Goal: Information Seeking & Learning: Learn about a topic

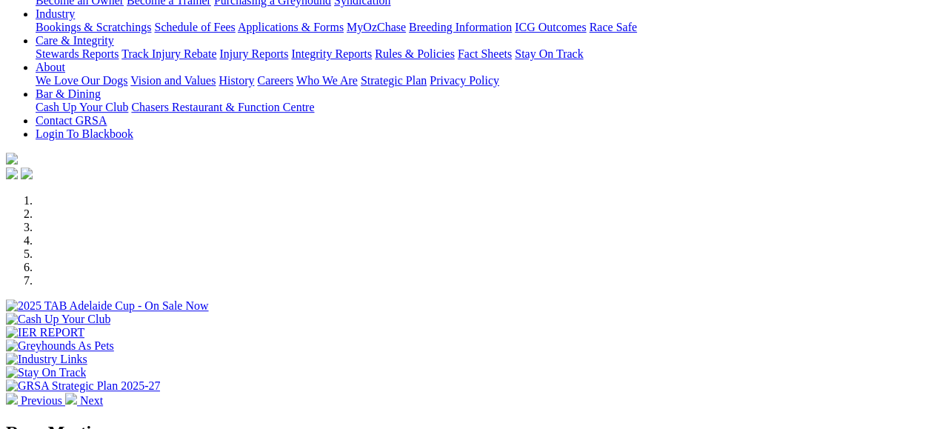
scroll to position [444, 0]
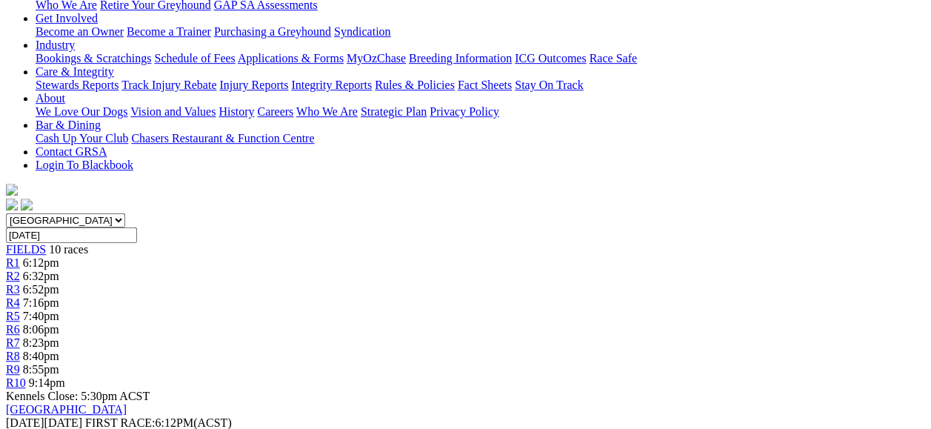
scroll to position [370, 0]
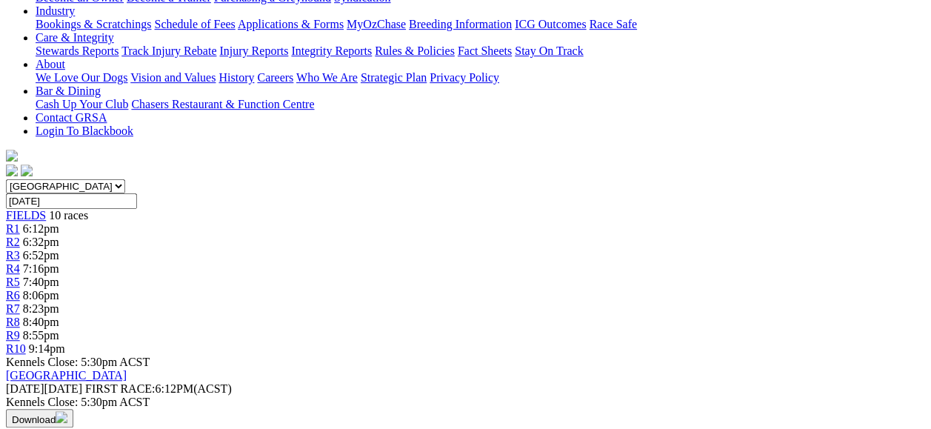
drag, startPoint x: 427, startPoint y: 276, endPoint x: 729, endPoint y: 329, distance: 306.0
copy p "Not the race to be diving into but maybe at some value I'M A MINNIE (1) can get…"
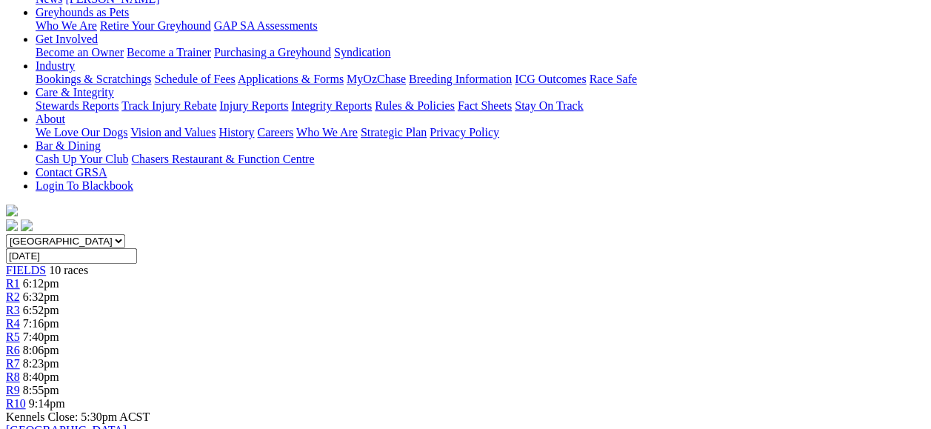
scroll to position [222, 0]
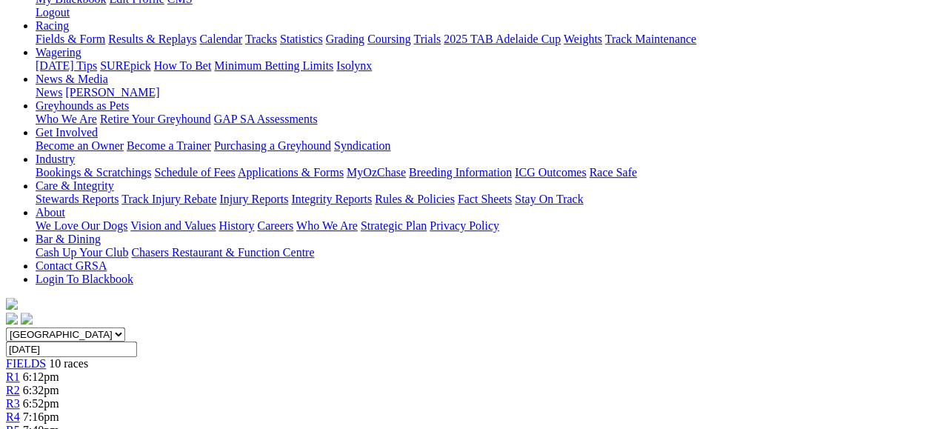
click at [59, 384] on span "6:32pm" at bounding box center [41, 390] width 36 height 13
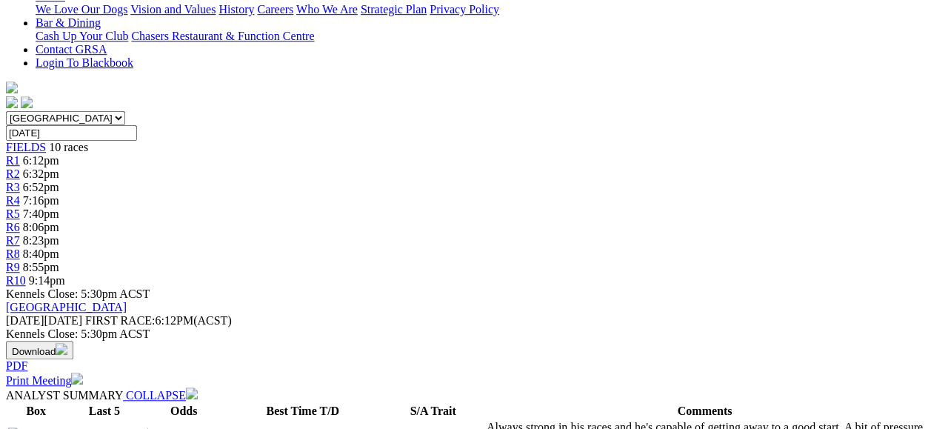
scroll to position [444, 0]
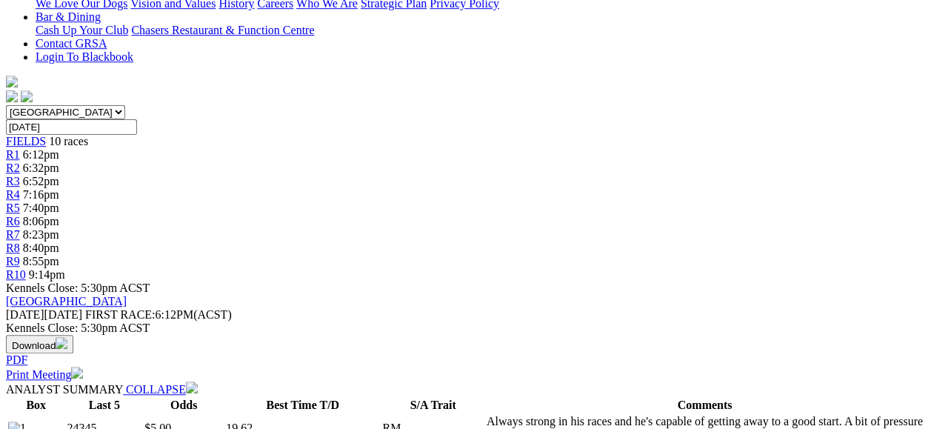
drag, startPoint x: 420, startPoint y: 249, endPoint x: 709, endPoint y: 297, distance: 293.5
copy p "Decent race this and the big query is how well BLOSSOM MICHELLE (4) returns. Co…"
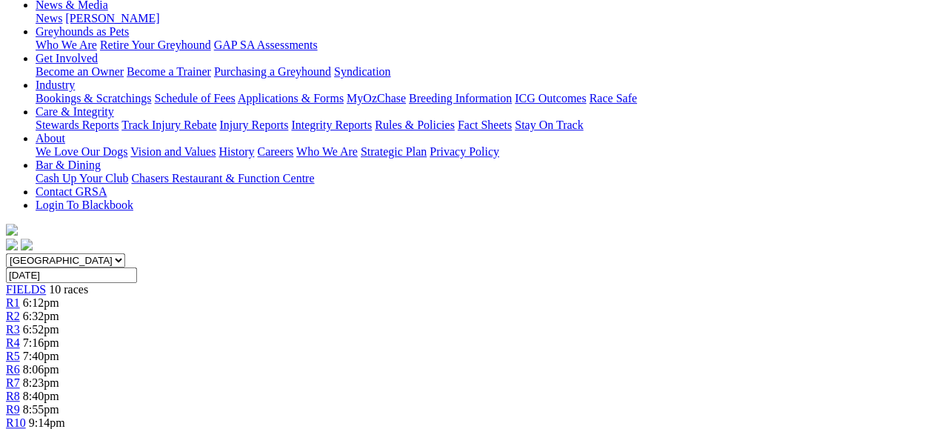
scroll to position [148, 0]
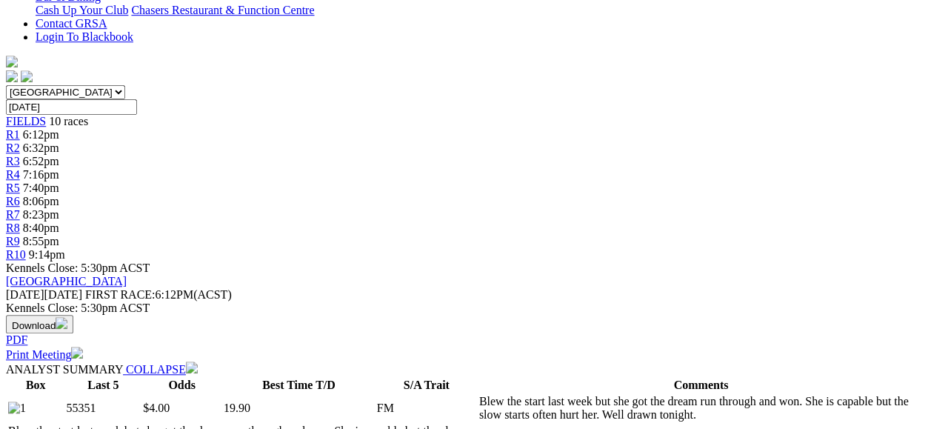
scroll to position [518, 0]
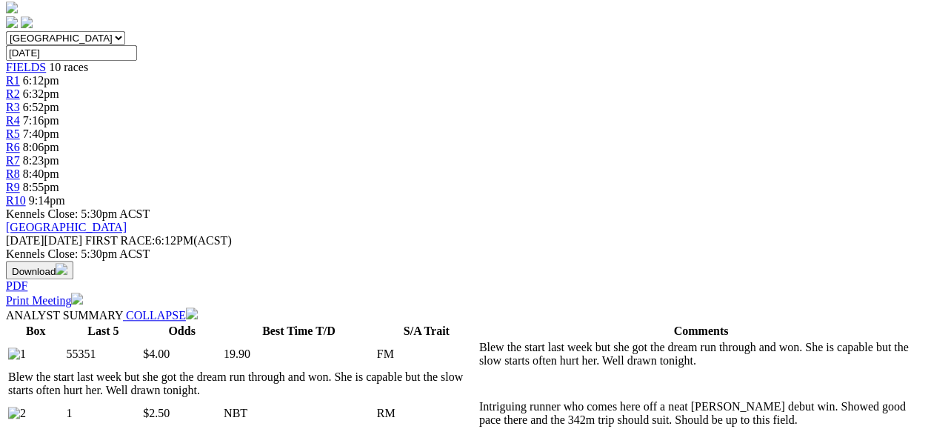
drag, startPoint x: 424, startPoint y: 172, endPoint x: 754, endPoint y: 224, distance: 334.3
copy p "HOT RUBY (2) showed good pace on debut at Taree and there isn't much early spee…"
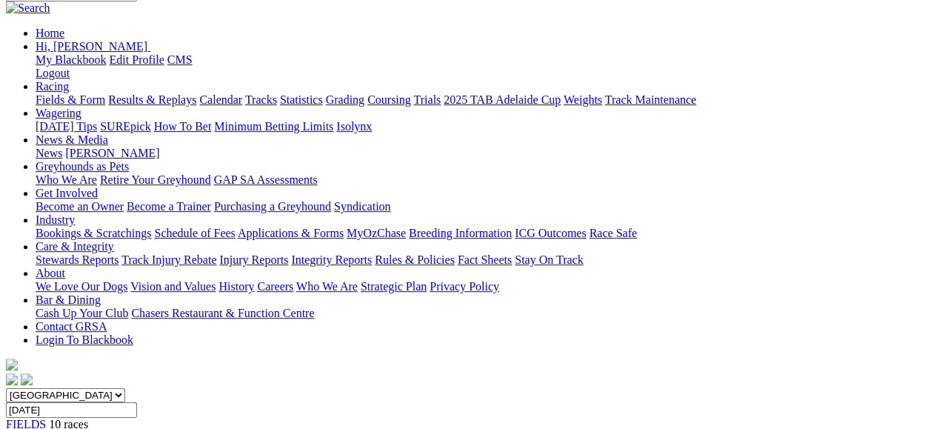
scroll to position [148, 0]
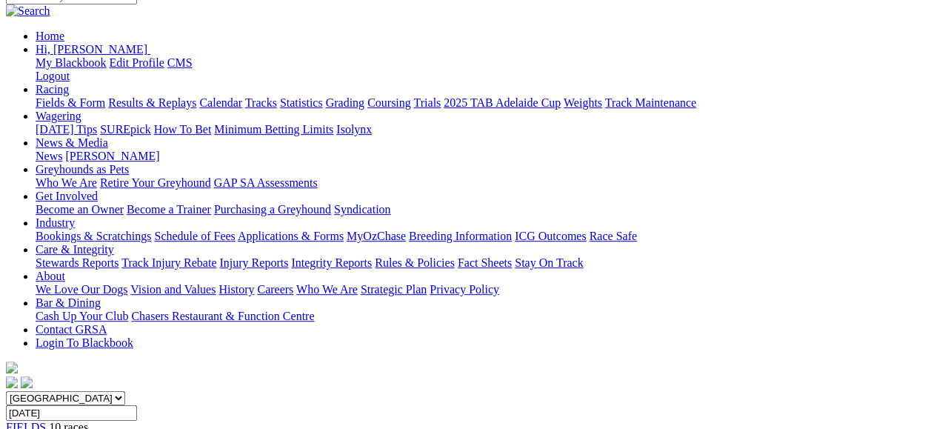
scroll to position [227, 0]
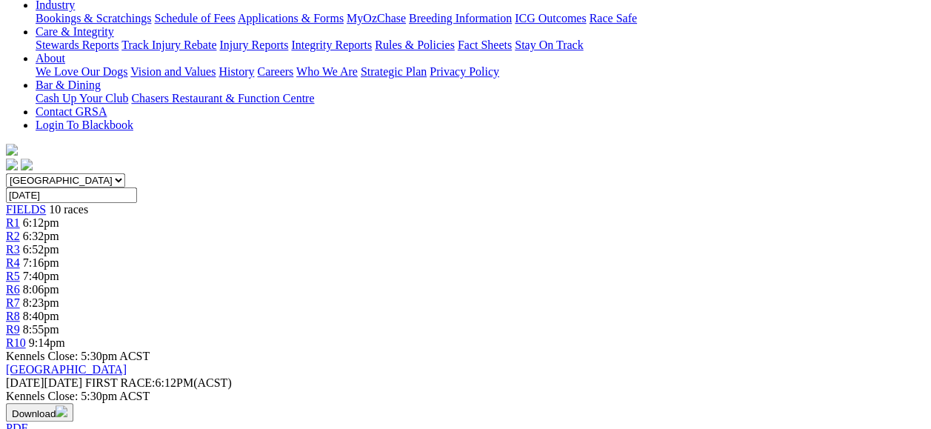
scroll to position [444, 0]
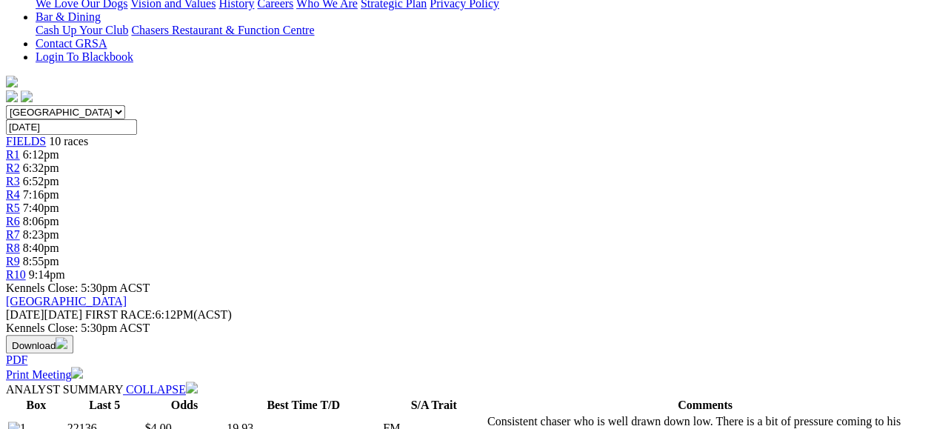
drag, startPoint x: 471, startPoint y: 256, endPoint x: 683, endPoint y: 313, distance: 219.2
copy p "Even field here with a few winning hopes. CABAO NICKEL (4) should be value and …"
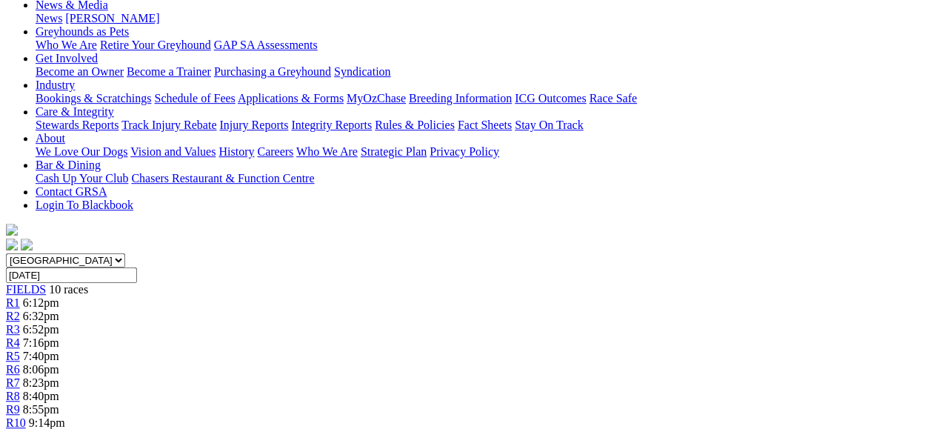
scroll to position [148, 0]
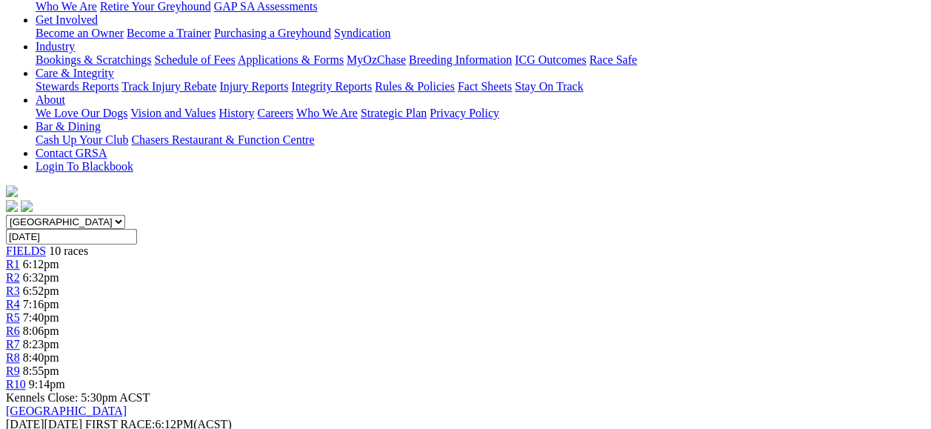
scroll to position [518, 0]
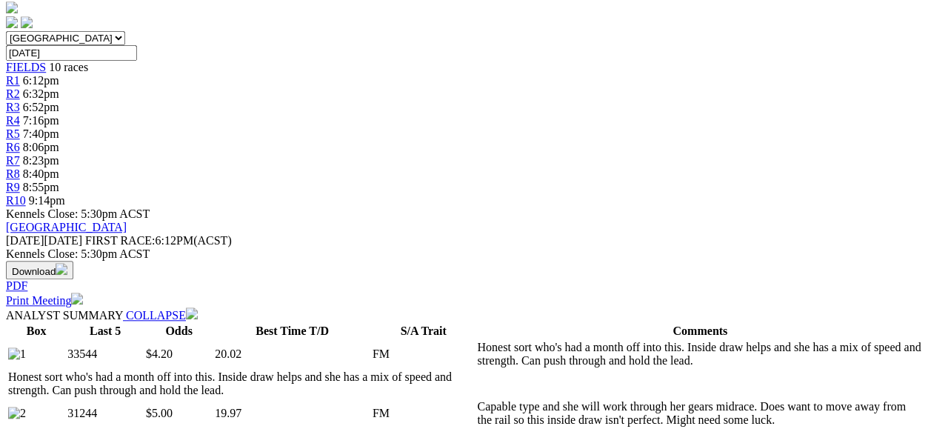
drag, startPoint x: 457, startPoint y: 160, endPoint x: 744, endPoint y: 206, distance: 290.3
copy p "TROPHY DARTS (5) is the most talented dog in this field and if he gets any room…"
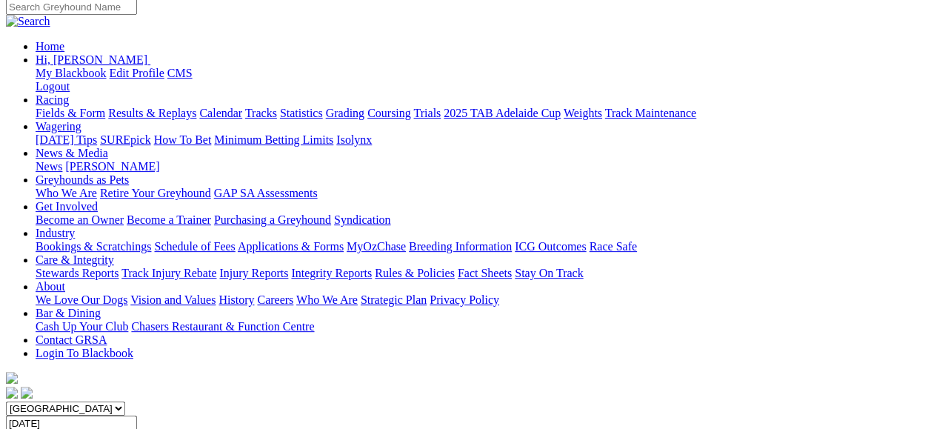
scroll to position [148, 0]
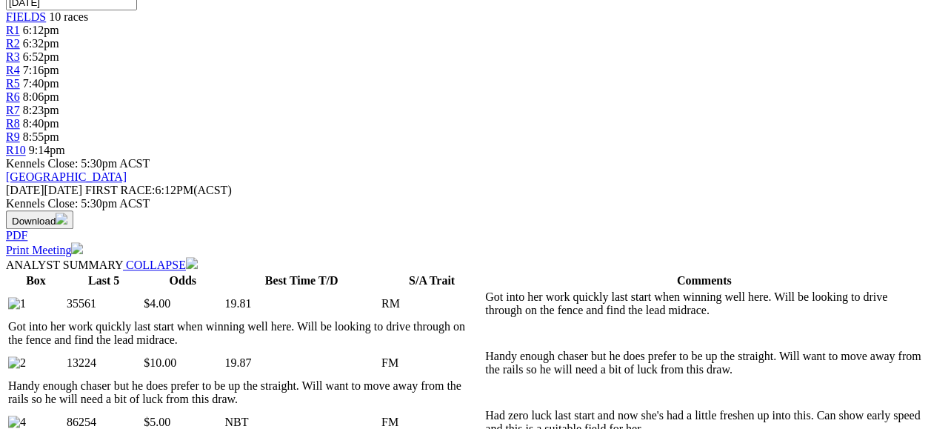
scroll to position [592, 0]
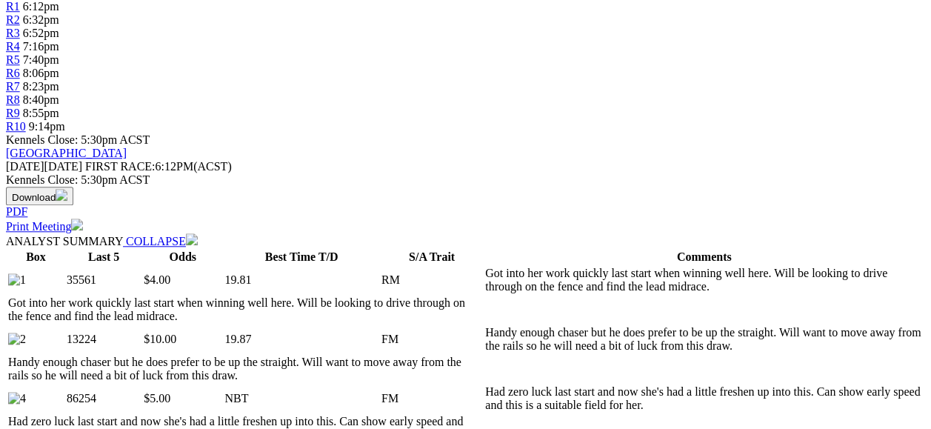
drag, startPoint x: 455, startPoint y: 99, endPoint x: 535, endPoint y: 160, distance: 99.8
drag, startPoint x: 535, startPoint y: 160, endPoint x: 509, endPoint y: 145, distance: 29.9
copy p "Not an easy race this one. ZIPPING FONTANA (5) showed great early dash last sta…"
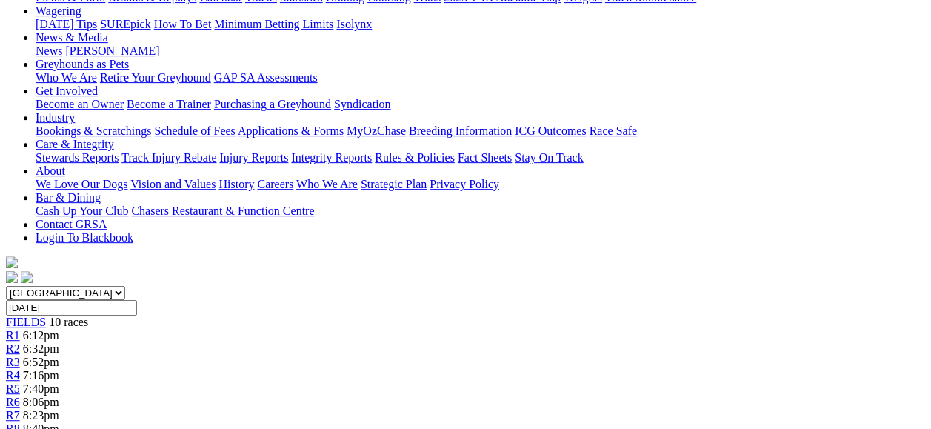
scroll to position [148, 0]
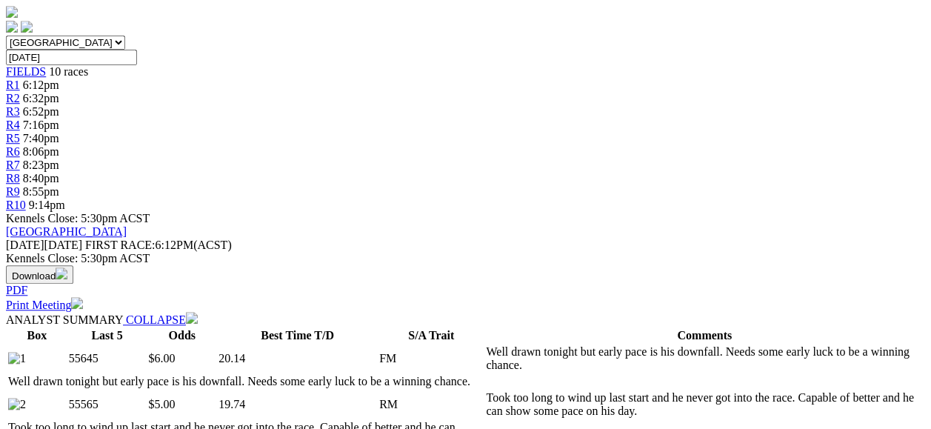
scroll to position [518, 0]
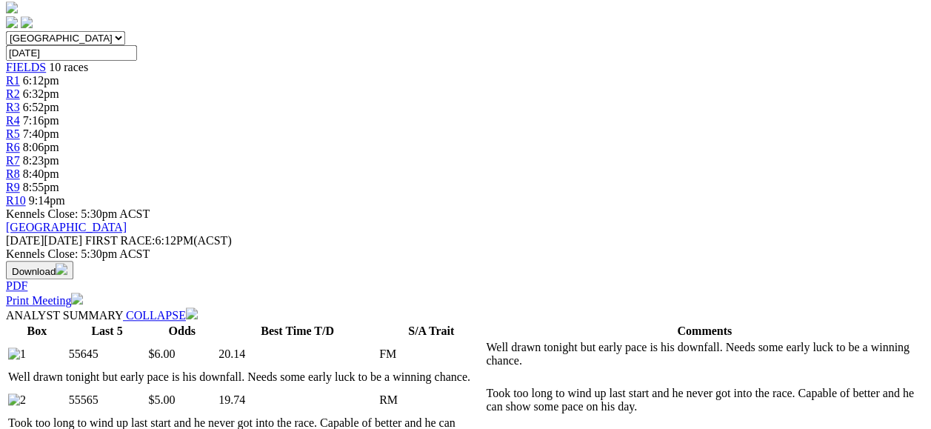
drag, startPoint x: 313, startPoint y: 168, endPoint x: 619, endPoint y: 206, distance: 308.9
drag, startPoint x: 619, startPoint y: 206, endPoint x: 545, endPoint y: 199, distance: 74.4
copy p "STARBURST CANDY (5) has been going really well lately and this looks like anoth…"
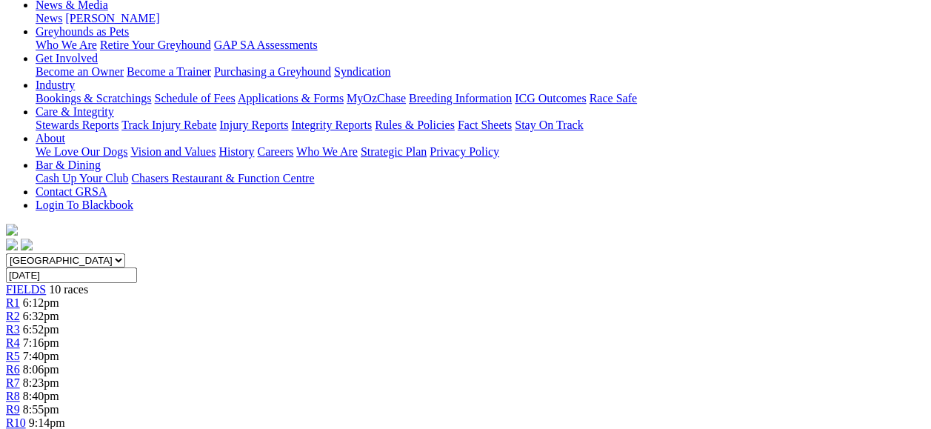
scroll to position [74, 0]
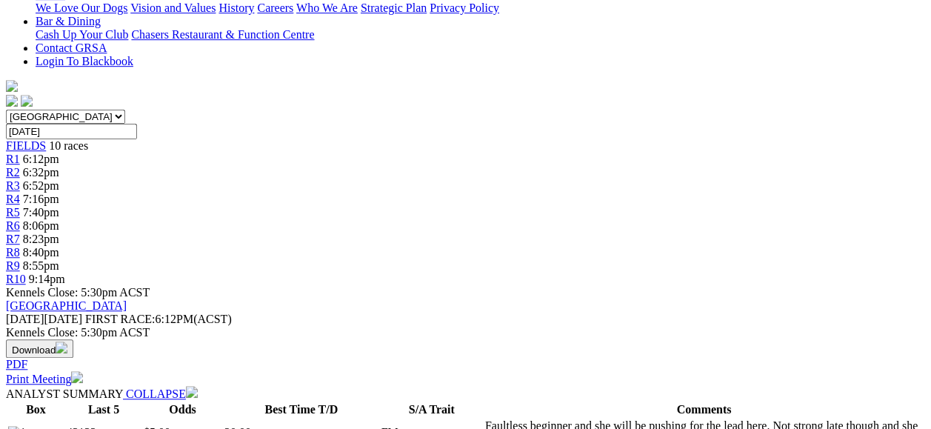
scroll to position [444, 0]
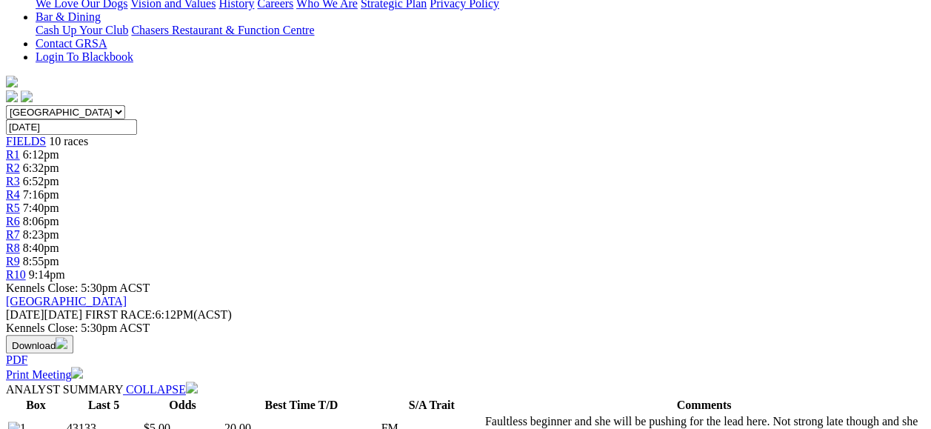
drag, startPoint x: 459, startPoint y: 244, endPoint x: 647, endPoint y: 310, distance: 198.4
copy p "Good race here and RITZA RIOT (2) comes up with a wonderful draw. She is a keen…"
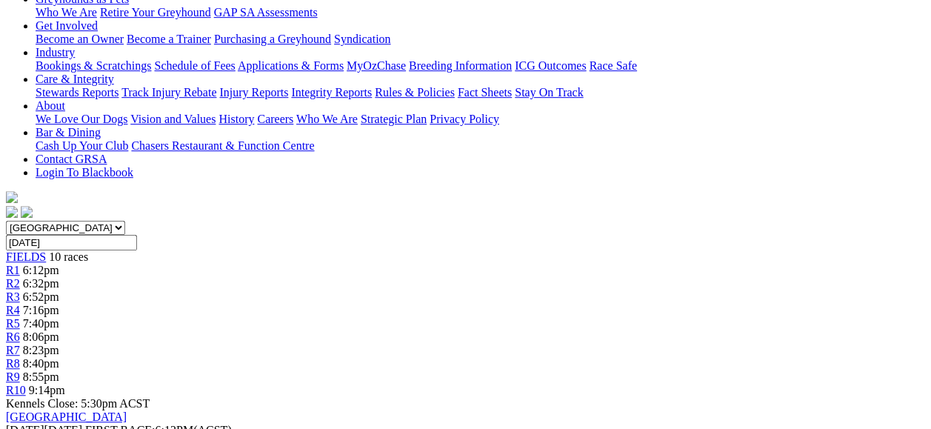
scroll to position [148, 0]
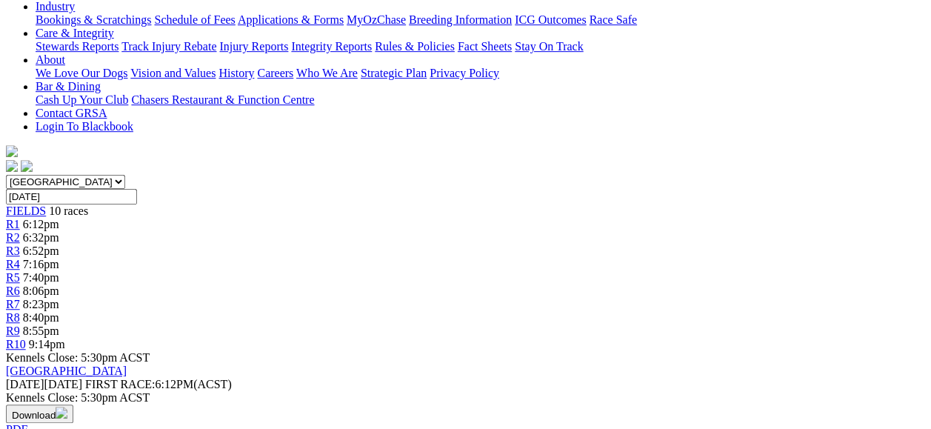
scroll to position [518, 0]
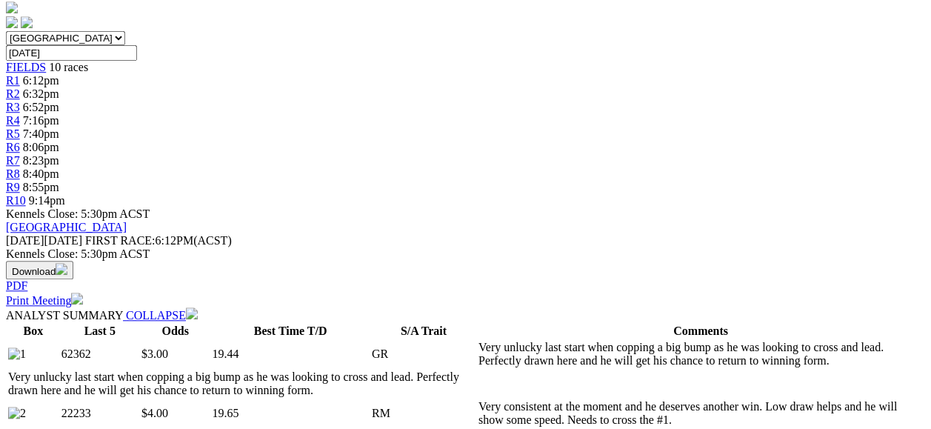
drag, startPoint x: 370, startPoint y: 150, endPoint x: 412, endPoint y: 200, distance: 65.2
drag, startPoint x: 412, startPoint y: 200, endPoint x: 397, endPoint y: 181, distance: 24.3
copy p "STEALTH (1) gets a big advantage tonight drawing the red and with a safe start …"
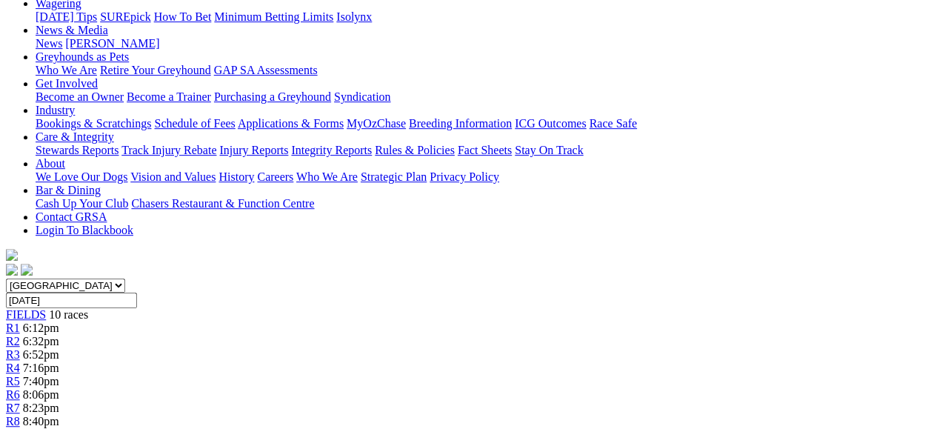
scroll to position [74, 0]
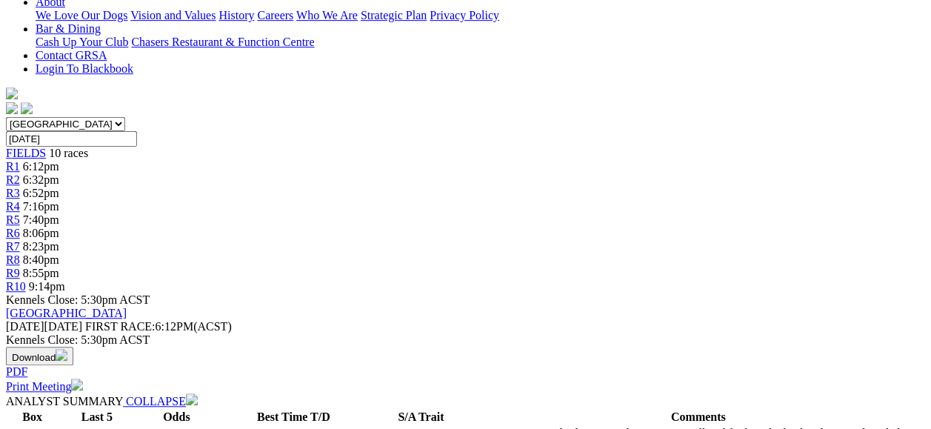
scroll to position [444, 0]
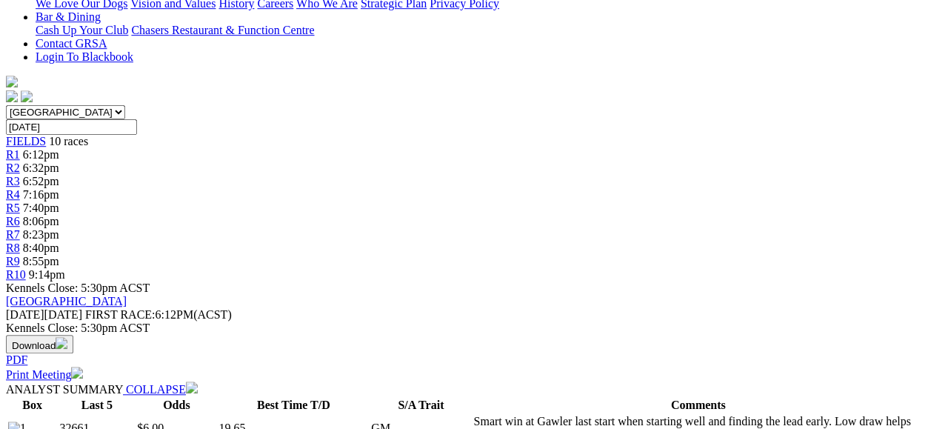
drag, startPoint x: 450, startPoint y: 191, endPoint x: 551, endPoint y: 256, distance: 119.6
drag, startPoint x: 551, startPoint y: 256, endPoint x: 502, endPoint y: 238, distance: 51.8
copy p "Pretty hot pathways race this! Early speed everywhere and the start will be mos…"
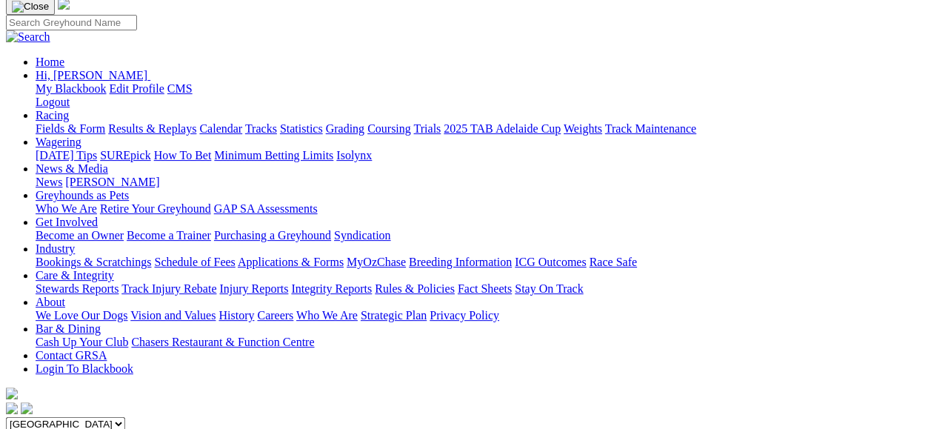
scroll to position [0, 0]
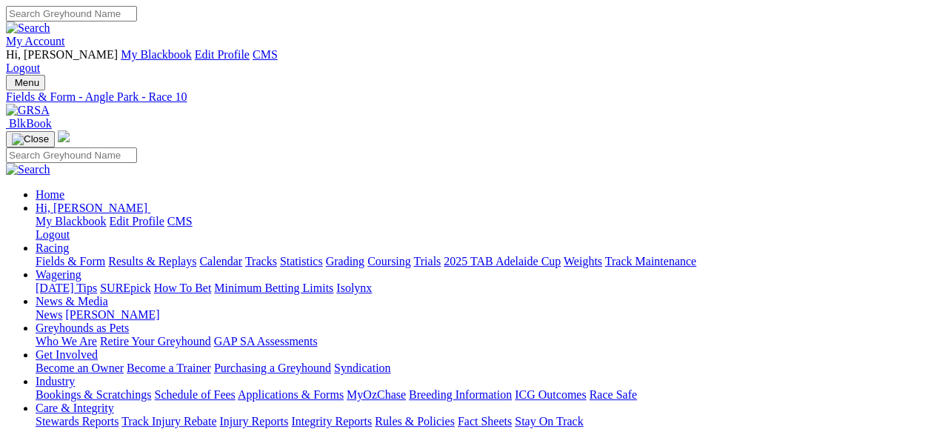
click at [50, 104] on img at bounding box center [28, 110] width 44 height 13
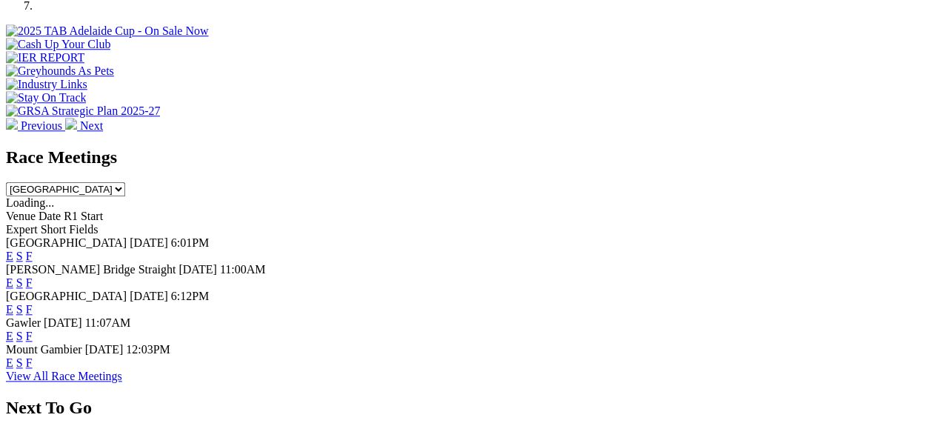
scroll to position [592, 0]
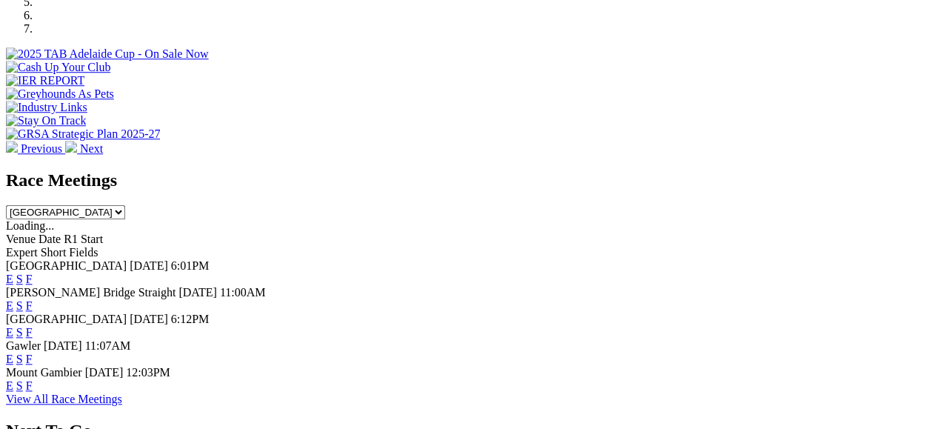
click at [13, 299] on link "E" at bounding box center [9, 305] width 7 height 13
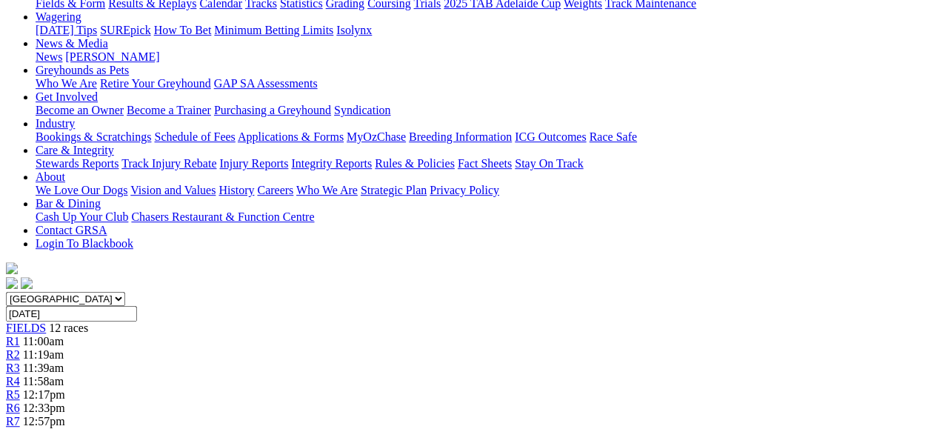
scroll to position [296, 0]
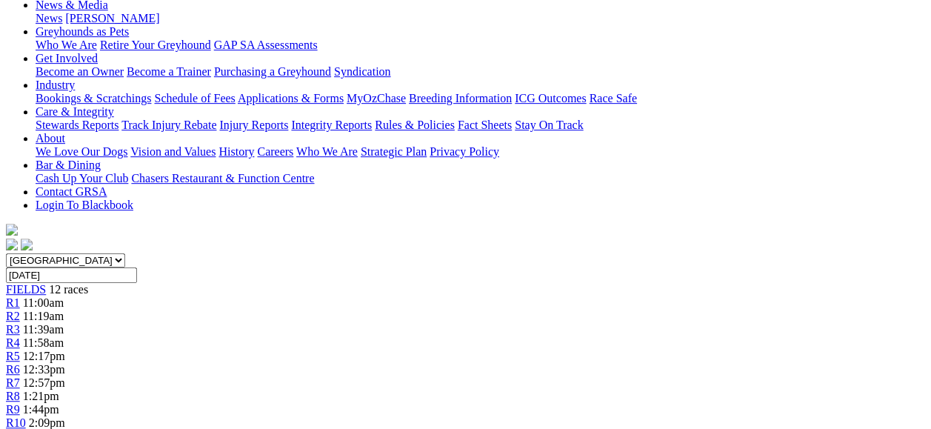
drag, startPoint x: 409, startPoint y: 311, endPoint x: 695, endPoint y: 361, distance: 290.9
copy p "JACK TO KING (4) Started very short when 2nd from this draw Sep 16. Placed in h…"
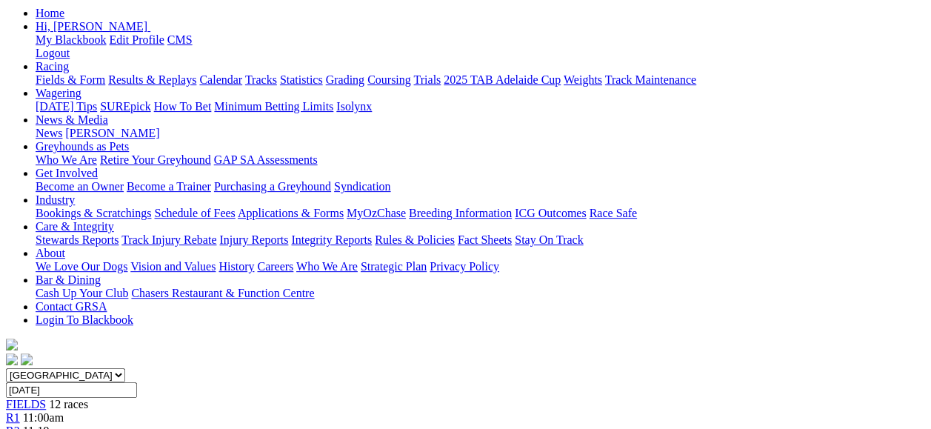
scroll to position [74, 0]
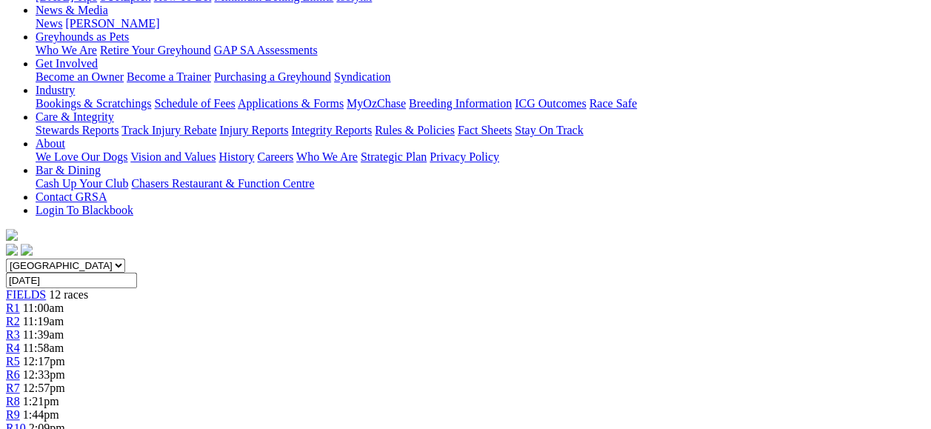
scroll to position [296, 0]
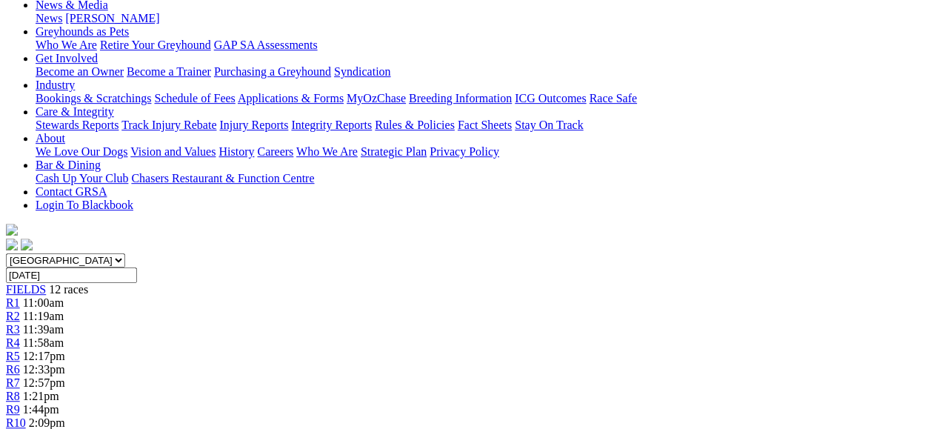
drag, startPoint x: 463, startPoint y: 311, endPoint x: 744, endPoint y: 370, distance: 286.9
copy p "OAKVALE OUTLAW (2) Just got home as a short favourite from the inside at Angle …"
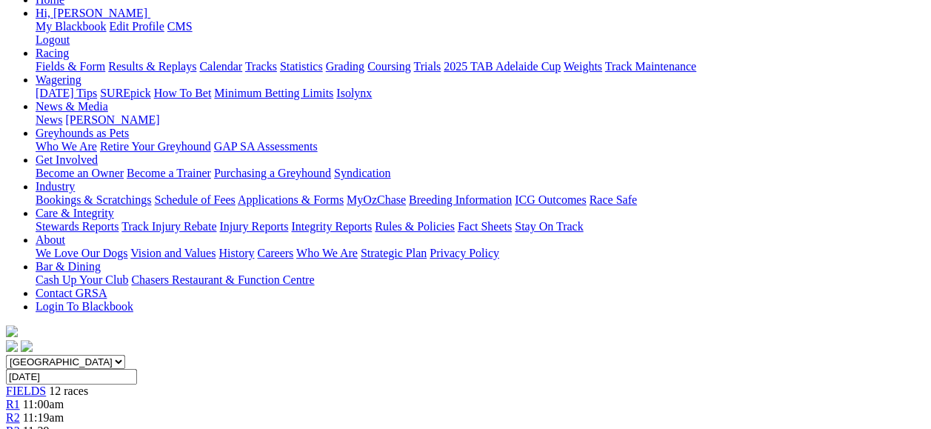
scroll to position [74, 0]
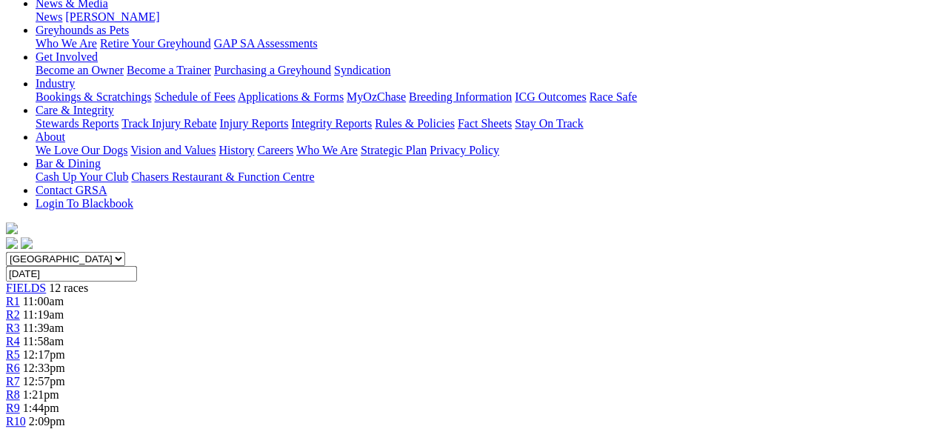
scroll to position [370, 0]
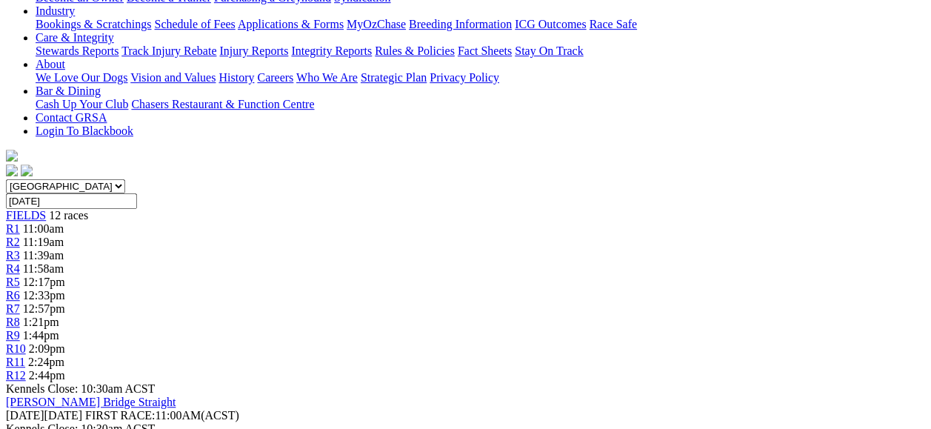
drag, startPoint x: 467, startPoint y: 237, endPoint x: 662, endPoint y: 301, distance: 204.9
drag, startPoint x: 662, startPoint y: 301, endPoint x: 575, endPoint y: 286, distance: 88.6
copy p "OBSESSION (2) Won three of his last four starts on other tracks but he also has…"
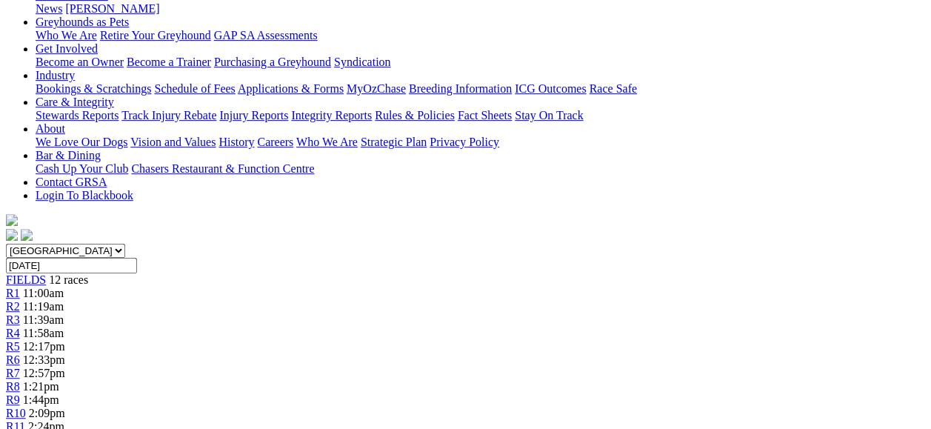
scroll to position [222, 0]
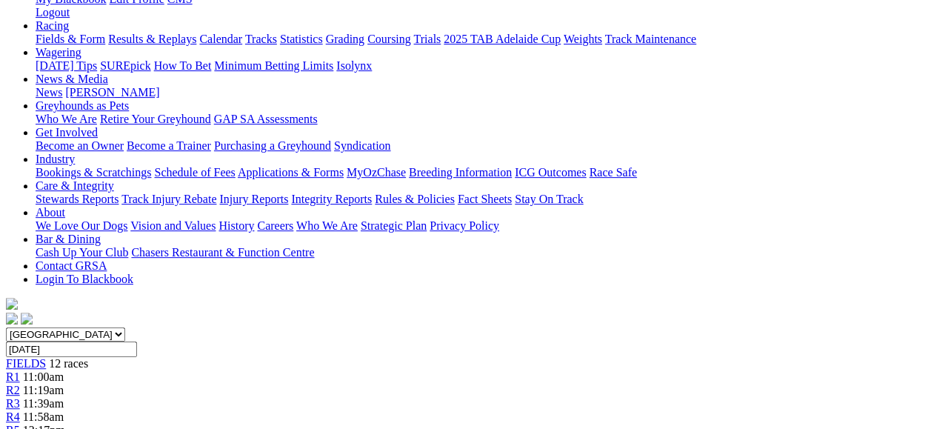
click at [342, 410] on div "R4 11:58am" at bounding box center [465, 416] width 919 height 13
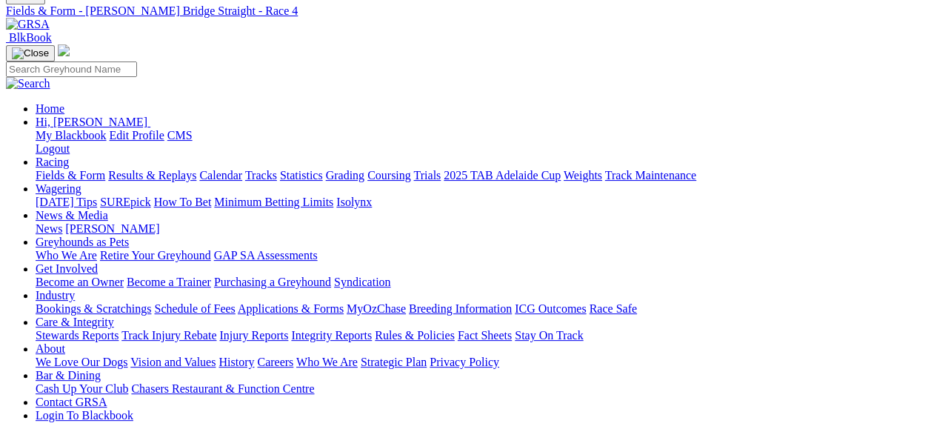
scroll to position [296, 0]
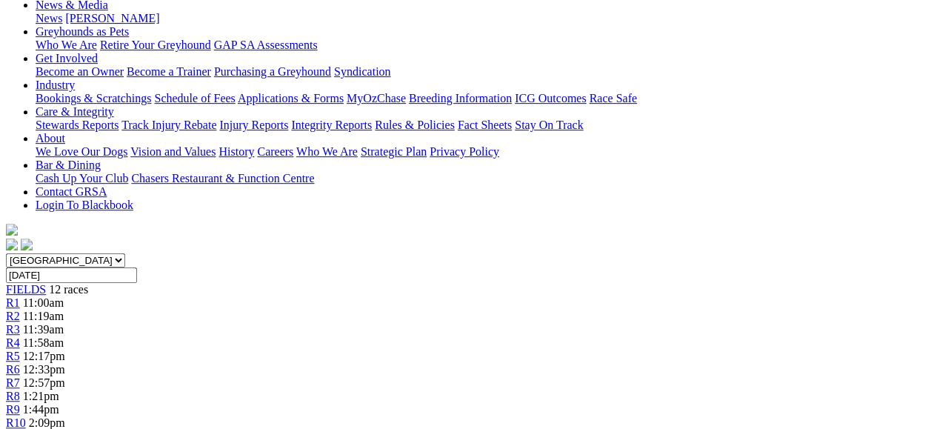
drag, startPoint x: 440, startPoint y: 280, endPoint x: 493, endPoint y: 344, distance: 83.6
copy p "SPECKED (8) Nice win from the inside when always on speed [DATE]. Has won from …"
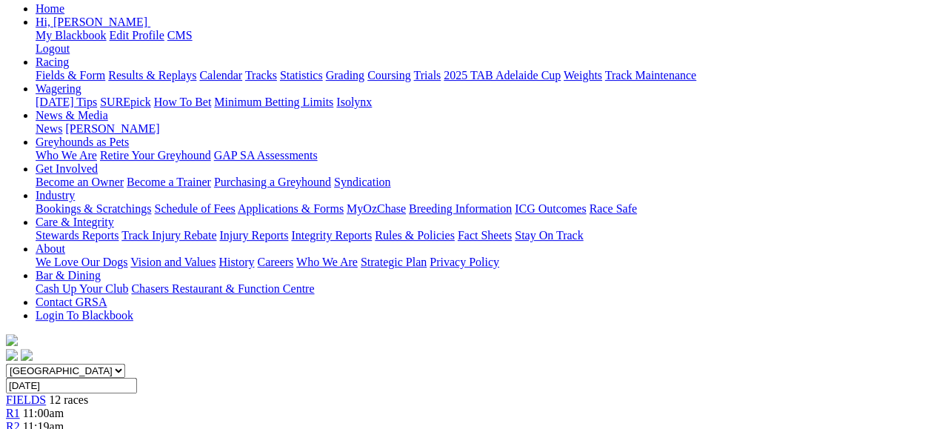
scroll to position [148, 0]
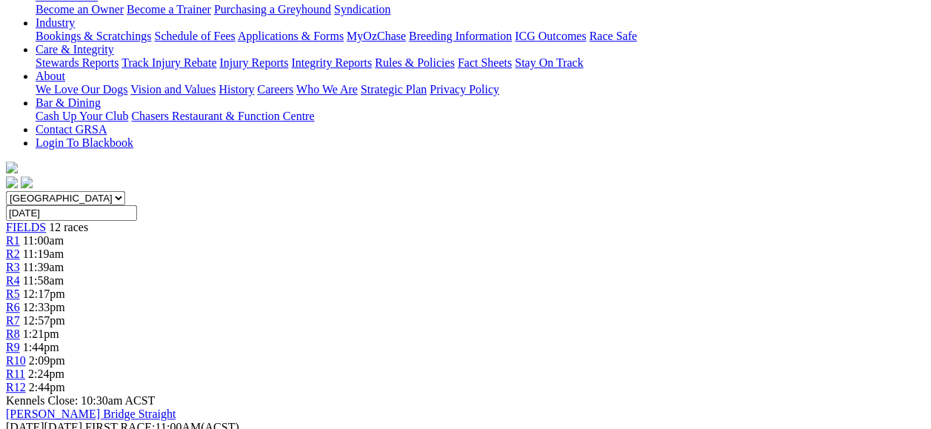
scroll to position [370, 0]
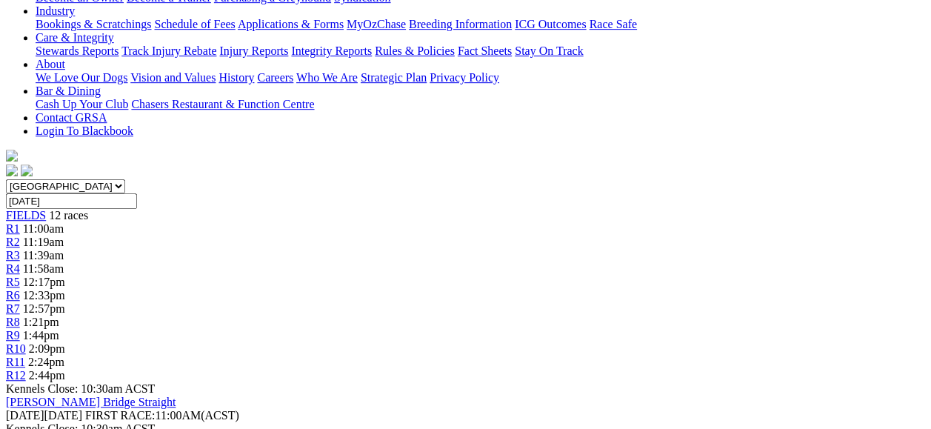
drag, startPoint x: 397, startPoint y: 205, endPoint x: 655, endPoint y: 259, distance: 263.3
drag, startPoint x: 655, startPoint y: 259, endPoint x: 564, endPoint y: 250, distance: 90.9
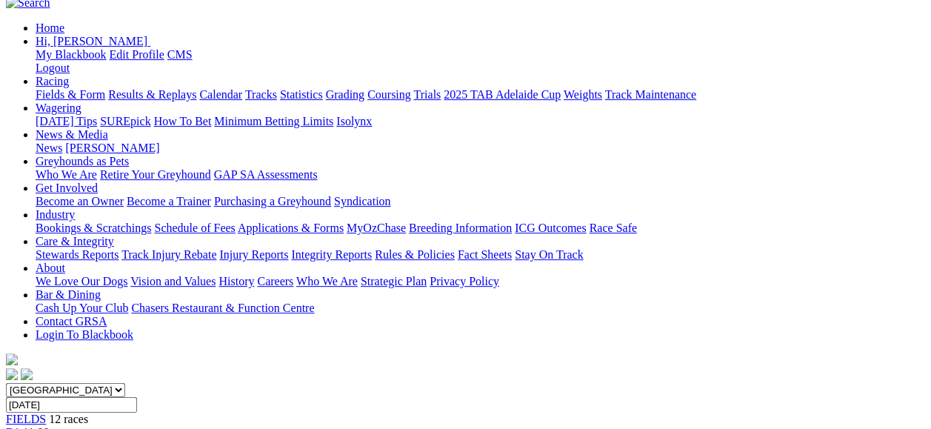
scroll to position [0, 0]
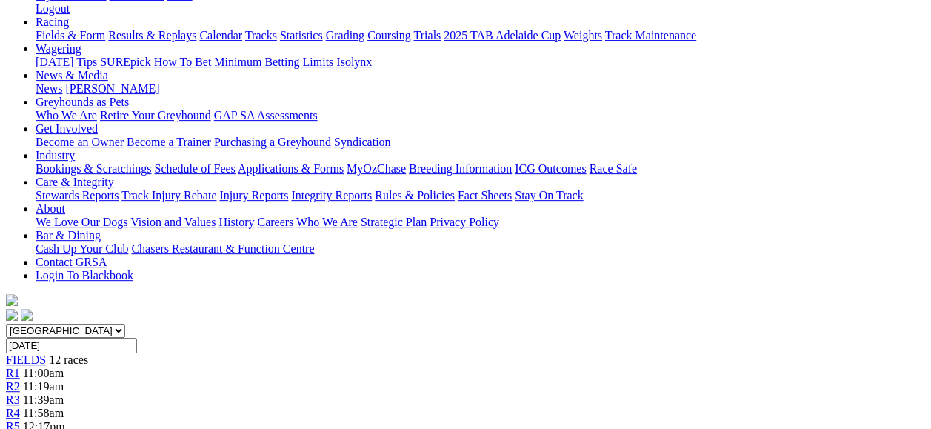
scroll to position [296, 0]
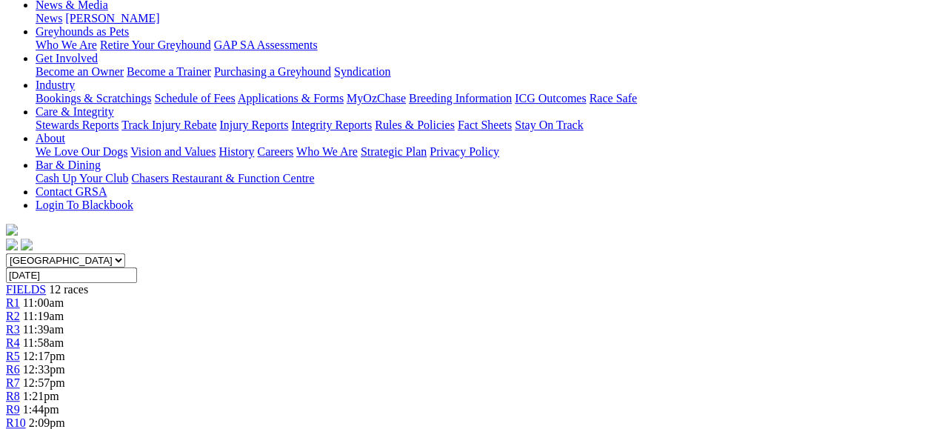
drag, startPoint x: 457, startPoint y: 311, endPoint x: 652, endPoint y: 373, distance: 205.2
drag, startPoint x: 652, startPoint y: 373, endPoint x: 541, endPoint y: 352, distance: 113.9
copy p "CHEAT CODE (7) Placed his last three starts and he's been showing decent early …"
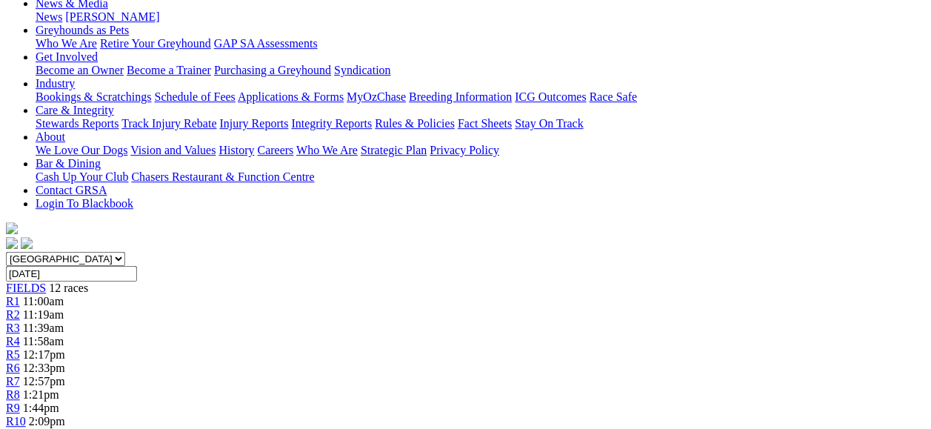
scroll to position [444, 0]
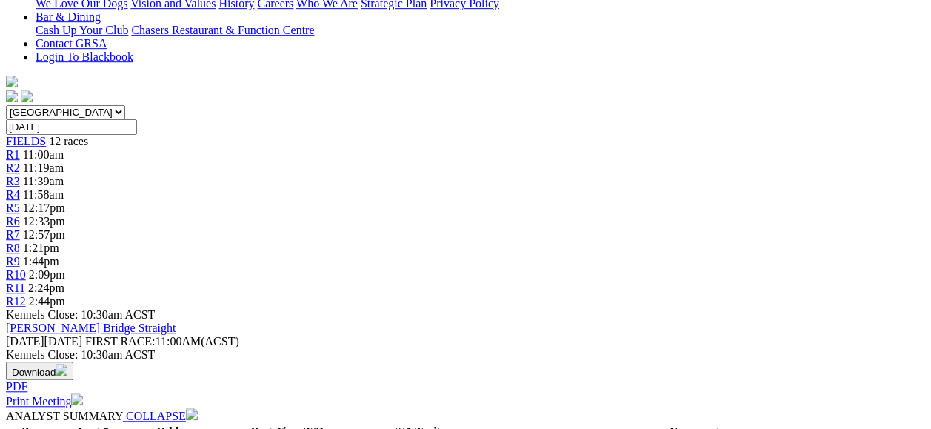
drag, startPoint x: 459, startPoint y: 185, endPoint x: 668, endPoint y: 253, distance: 219.7
drag, startPoint x: 668, startPoint y: 253, endPoint x: 624, endPoint y: 236, distance: 47.2
copy p "OAKVALE COWBOY (8) Close 2nd from an inside draw at Angle Park Sep 25. Nice win…"
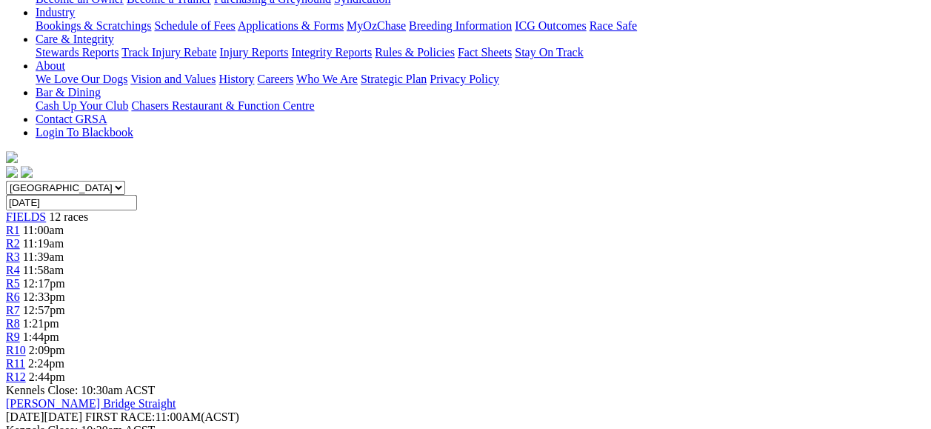
scroll to position [370, 0]
drag, startPoint x: 475, startPoint y: 212, endPoint x: 541, endPoint y: 286, distance: 99.1
drag, startPoint x: 541, startPoint y: 286, endPoint x: 484, endPoint y: 234, distance: 76.5
copy p "HOT LIPS (4) 2nd from a wide draw when resuming from a four month break over 39…"
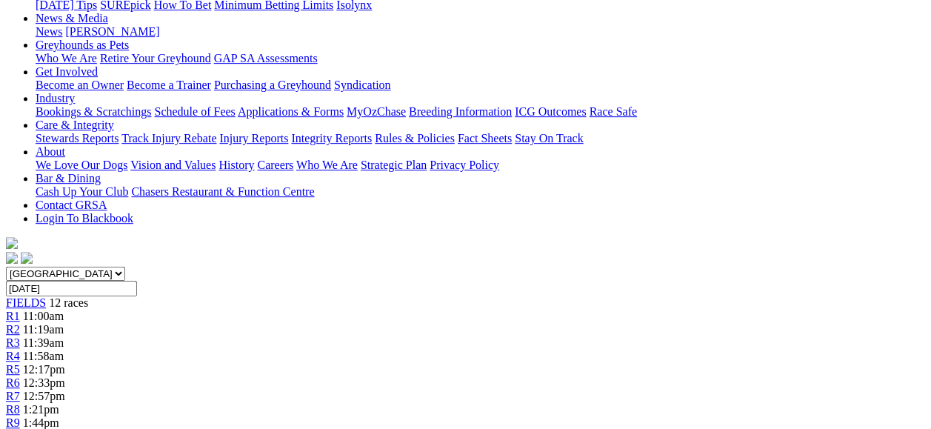
scroll to position [148, 0]
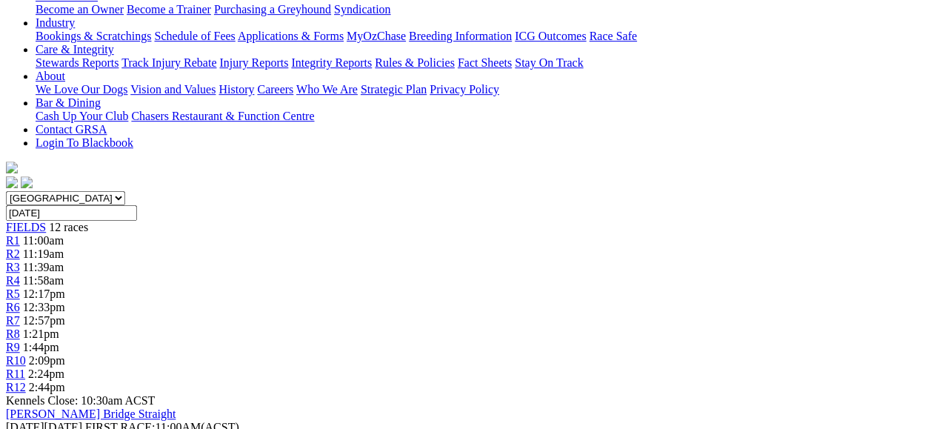
scroll to position [370, 0]
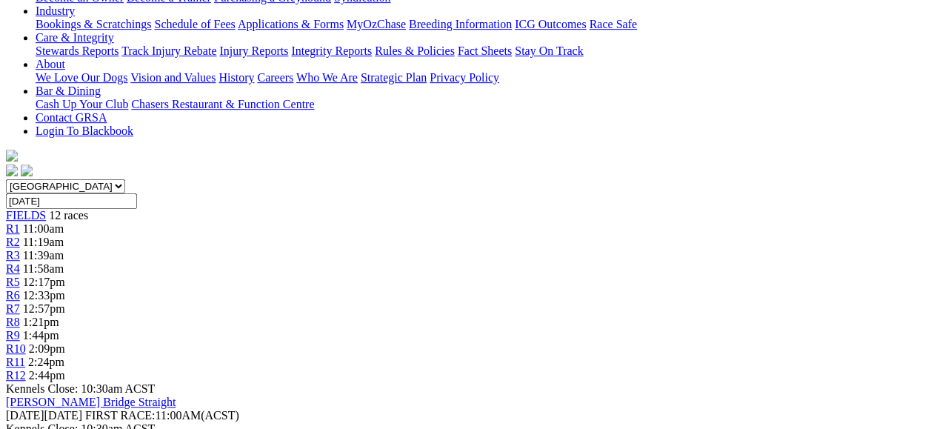
drag, startPoint x: 399, startPoint y: 210, endPoint x: 681, endPoint y: 264, distance: 287.2
drag, startPoint x: 681, startPoint y: 264, endPoint x: 575, endPoint y: 253, distance: 107.1
copy p "BINNAWAY PEARL (1) Back into winning form from the middle at [GEOGRAPHIC_DATA] …"
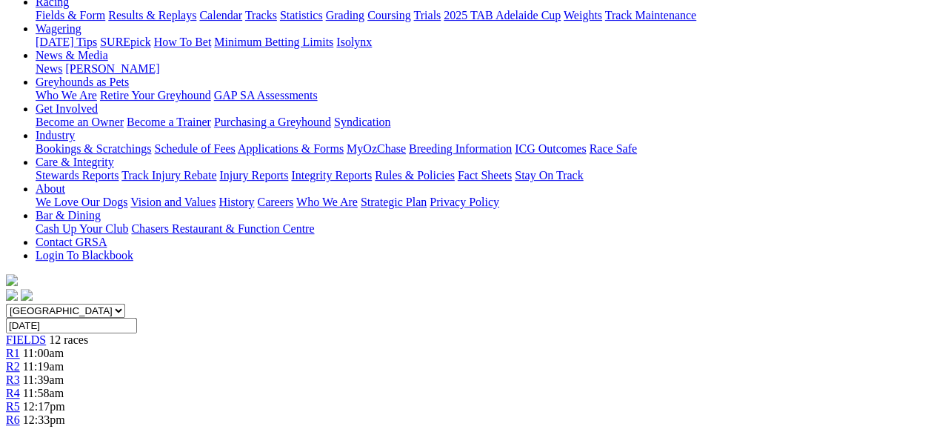
scroll to position [148, 0]
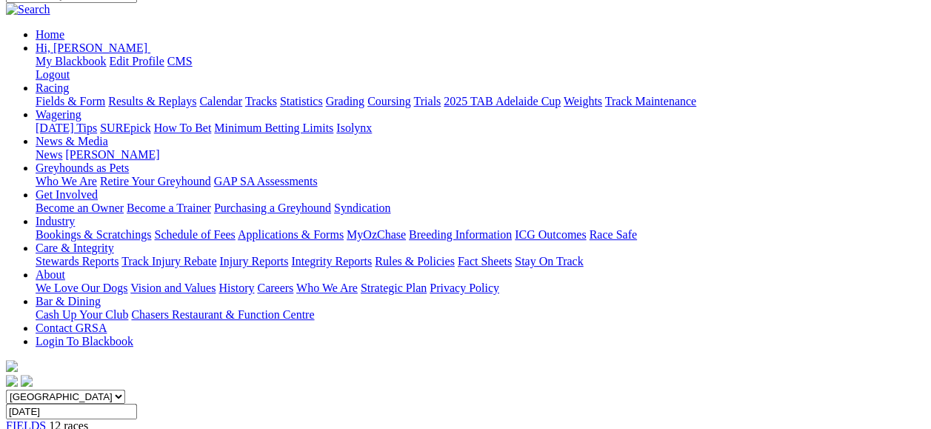
scroll to position [296, 0]
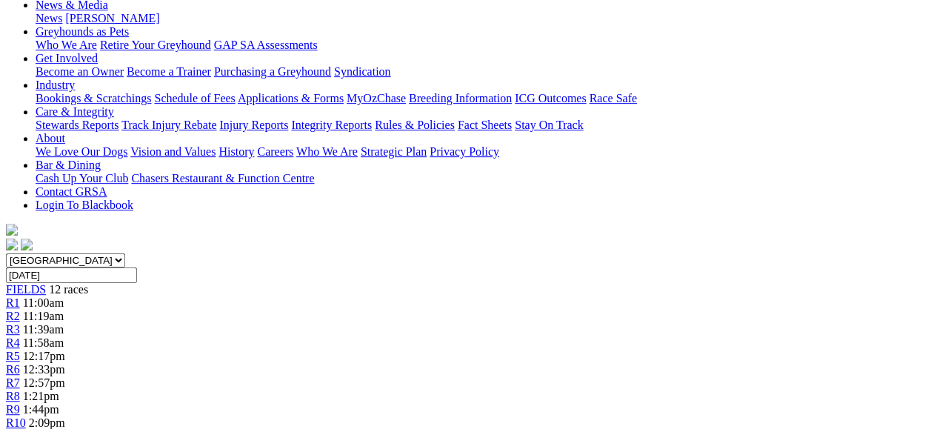
drag, startPoint x: 347, startPoint y: 285, endPoint x: 623, endPoint y: 321, distance: 278.6
copy p "BUSTING (2) Handy form of late over the 395m in good time. First look here but …"
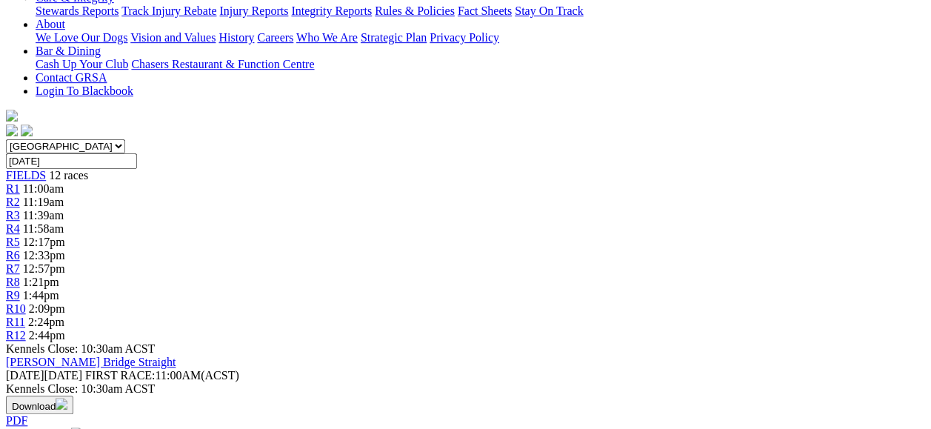
scroll to position [296, 0]
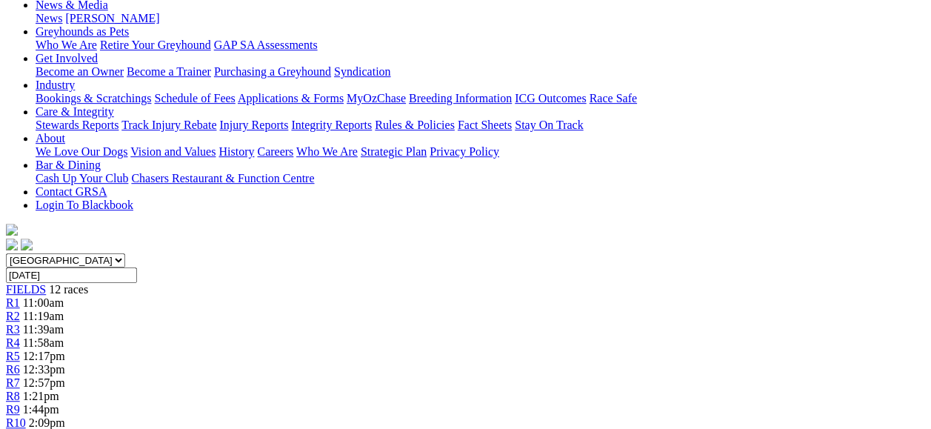
drag, startPoint x: 422, startPoint y: 286, endPoint x: 781, endPoint y: 327, distance: 360.8
drag, startPoint x: 781, startPoint y: 327, endPoint x: 724, endPoint y: 323, distance: 57.2
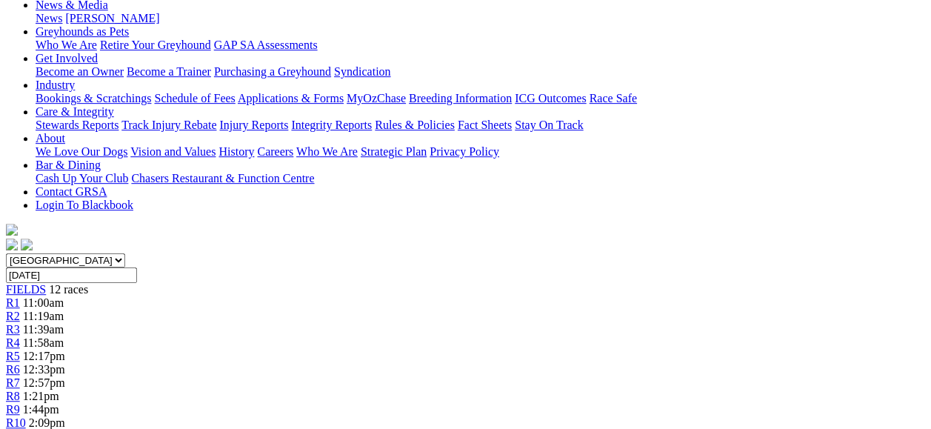
drag, startPoint x: 421, startPoint y: 283, endPoint x: 749, endPoint y: 330, distance: 331.5
drag, startPoint x: 749, startPoint y: 330, endPoint x: 649, endPoint y: 328, distance: 99.3
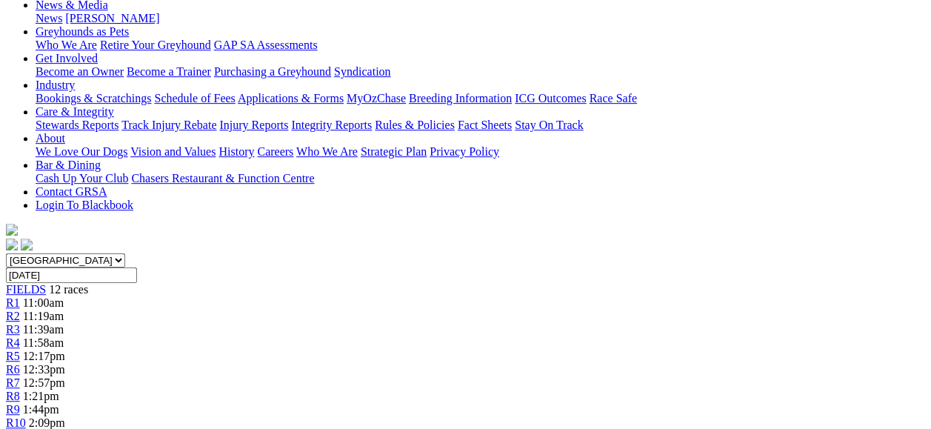
copy p "REEL INFRARED (2) 2nd here over 300m Sep 14 and 4th in both runs since. Showing…"
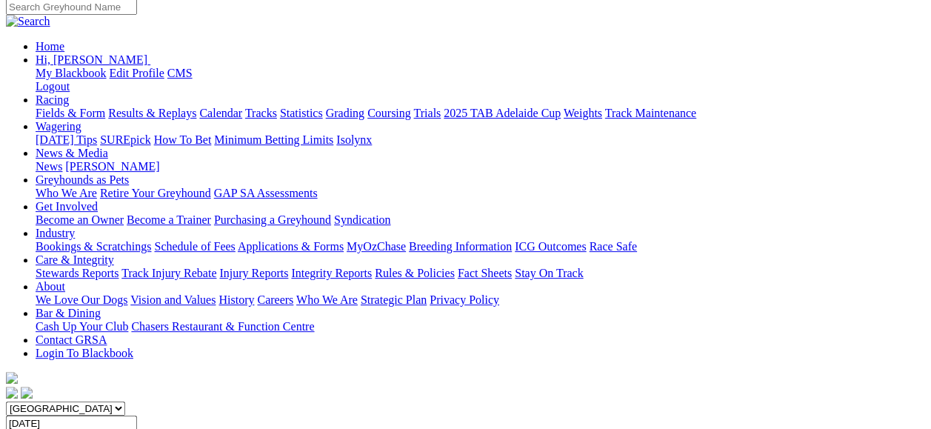
scroll to position [148, 0]
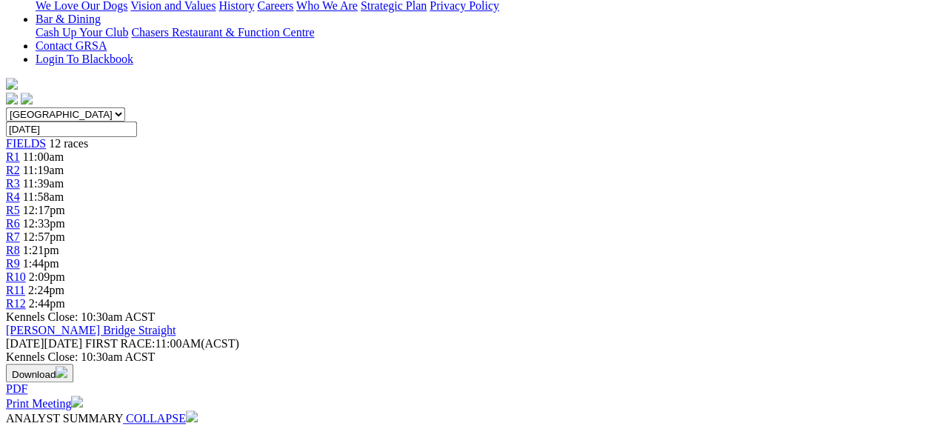
scroll to position [444, 0]
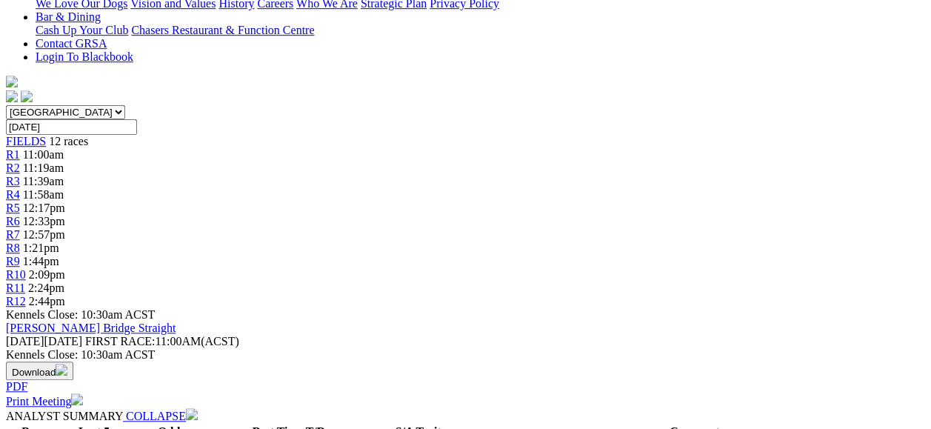
drag, startPoint x: 448, startPoint y: 136, endPoint x: 606, endPoint y: 196, distance: 168.5
drag, startPoint x: 606, startPoint y: 196, endPoint x: 521, endPoint y: 168, distance: 88.8
copy p "BINNAWAY WIZARD (2) Gawler winner from an inside draw in good time [DATE]. Plac…"
